Goal: Task Accomplishment & Management: Manage account settings

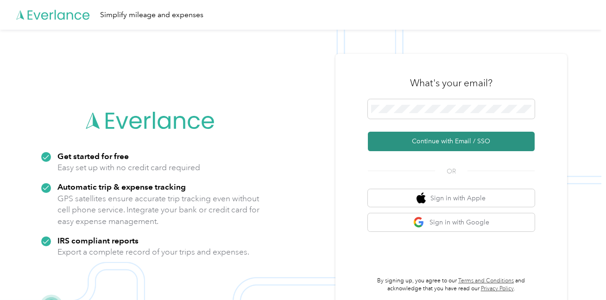
click at [429, 138] on button "Continue with Email / SSO" at bounding box center [451, 141] width 167 height 19
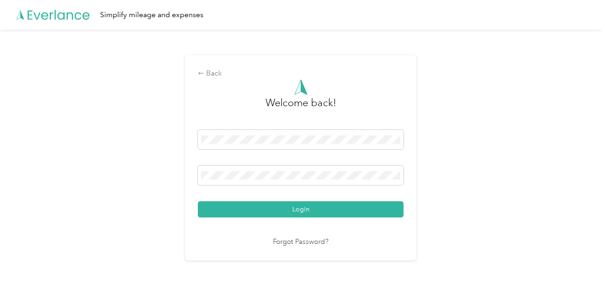
click at [107, 177] on div "Back Welcome back! Login Forgot Password?" at bounding box center [301, 162] width 602 height 264
click at [198, 201] on button "Login" at bounding box center [301, 209] width 206 height 16
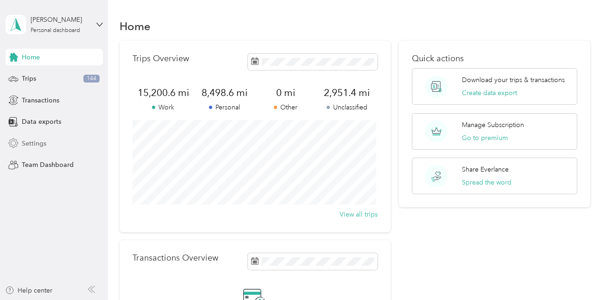
click at [39, 142] on span "Settings" at bounding box center [34, 144] width 25 height 10
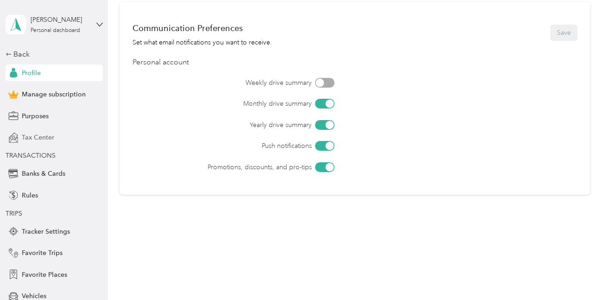
scroll to position [85, 0]
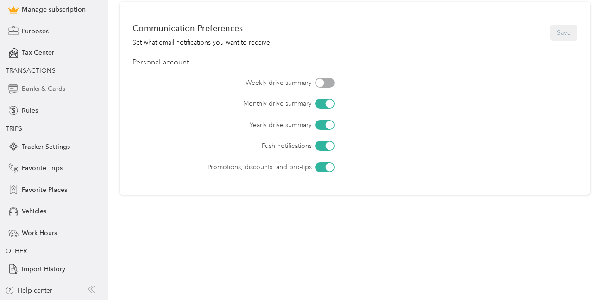
click at [38, 90] on span "Banks & Cards" at bounding box center [44, 89] width 44 height 10
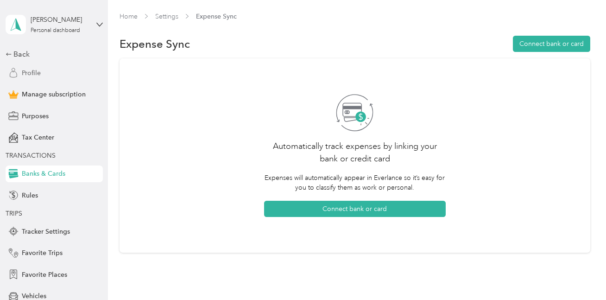
click at [30, 76] on span "Profile" at bounding box center [31, 73] width 19 height 10
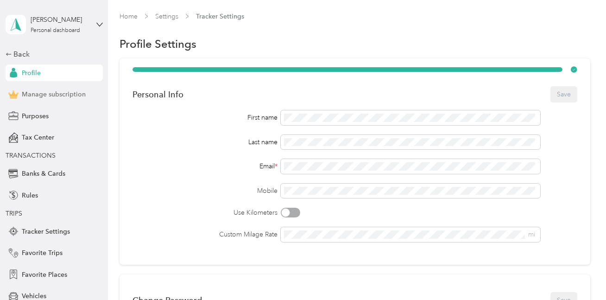
click at [30, 91] on span "Manage subscription" at bounding box center [54, 94] width 64 height 10
